Goal: Task Accomplishment & Management: Manage account settings

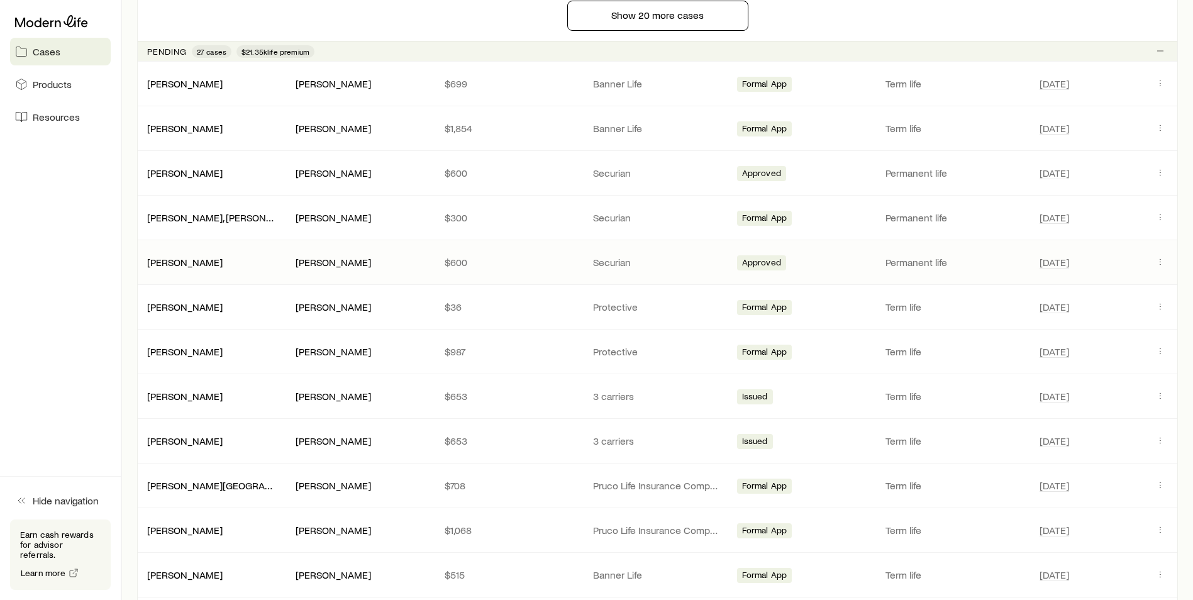
scroll to position [1257, 0]
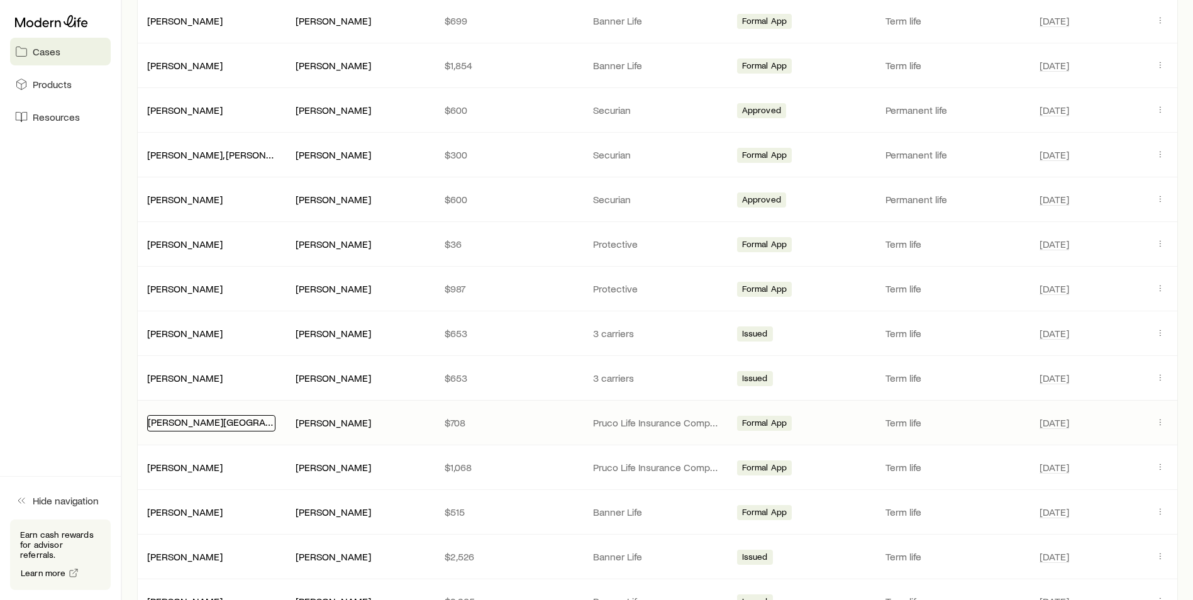
click at [207, 424] on link "[PERSON_NAME][GEOGRAPHIC_DATA]" at bounding box center [233, 422] width 170 height 12
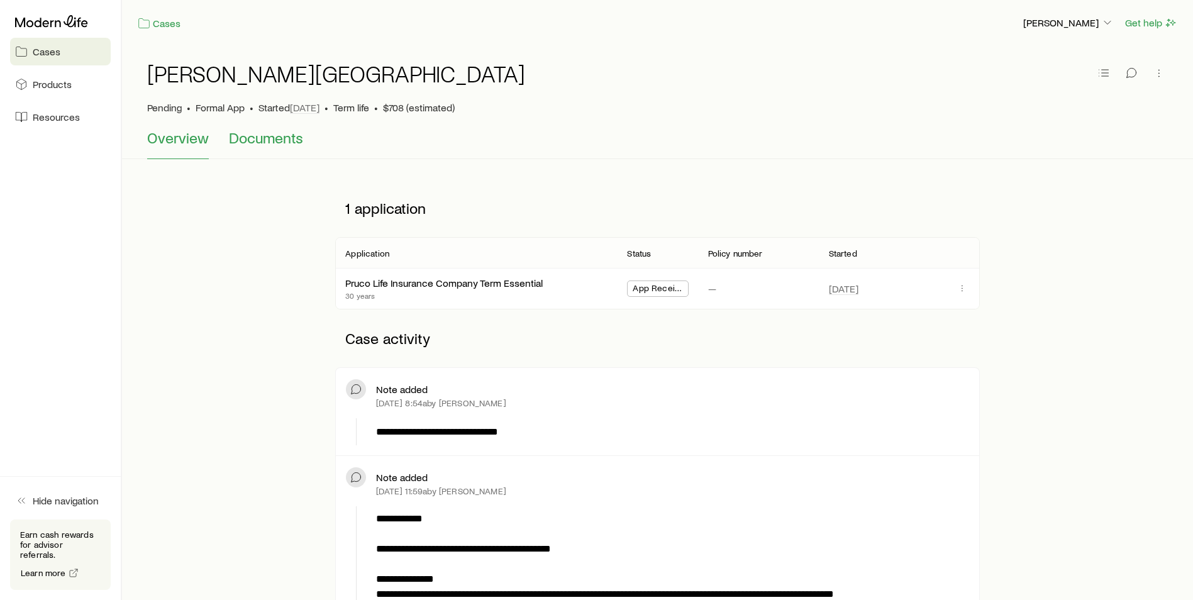
click at [267, 141] on span "Documents" at bounding box center [266, 138] width 74 height 18
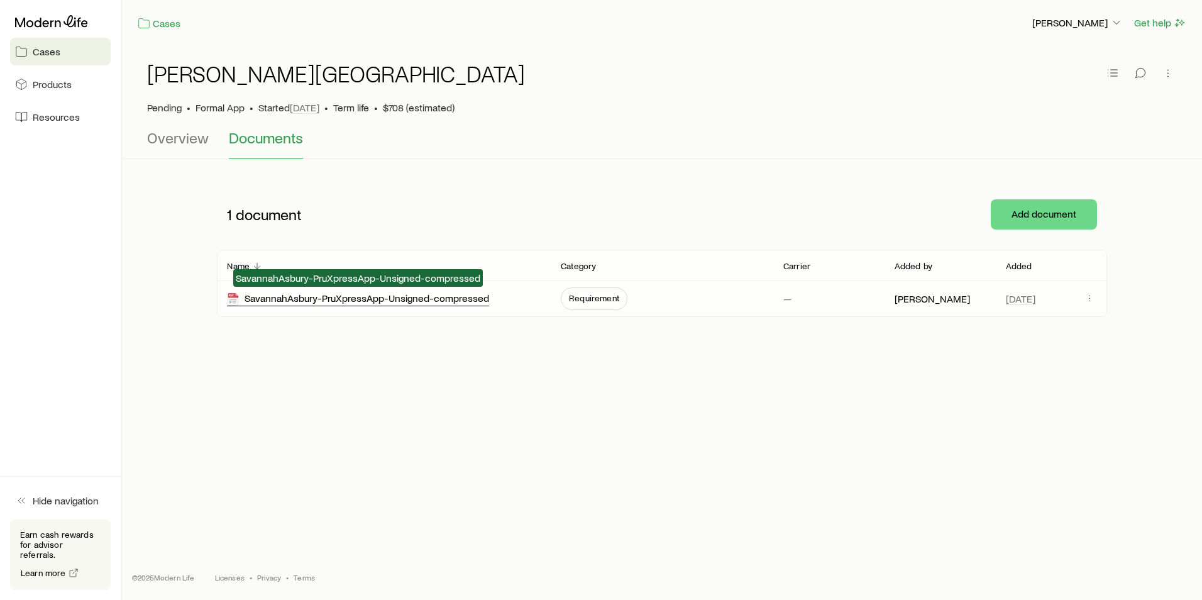
click at [336, 301] on div "SavannahAsbury-PruXpressApp-Unsigned-compressed" at bounding box center [358, 299] width 262 height 14
